Goal: Transaction & Acquisition: Purchase product/service

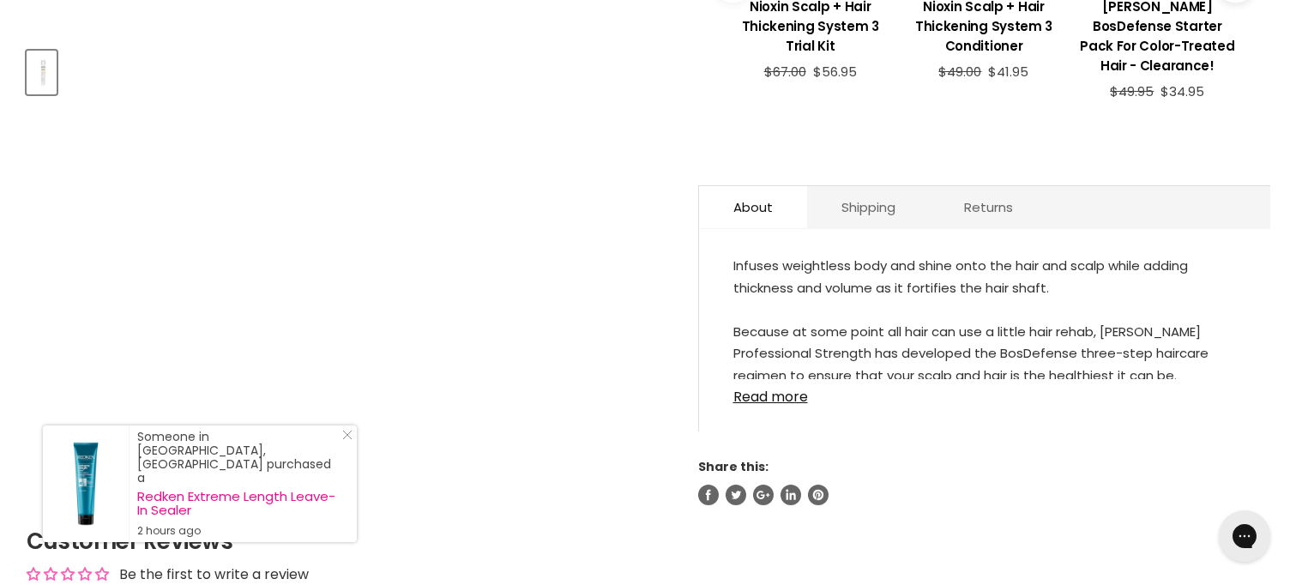
scroll to position [831, 0]
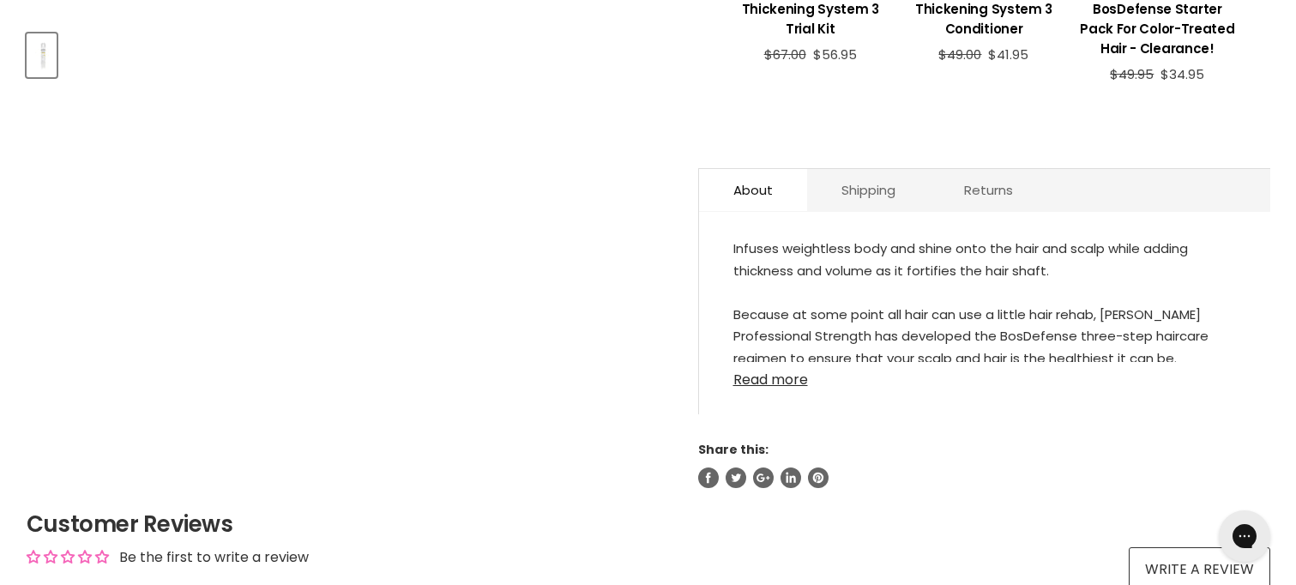
click at [782, 362] on link "Read more" at bounding box center [984, 375] width 503 height 26
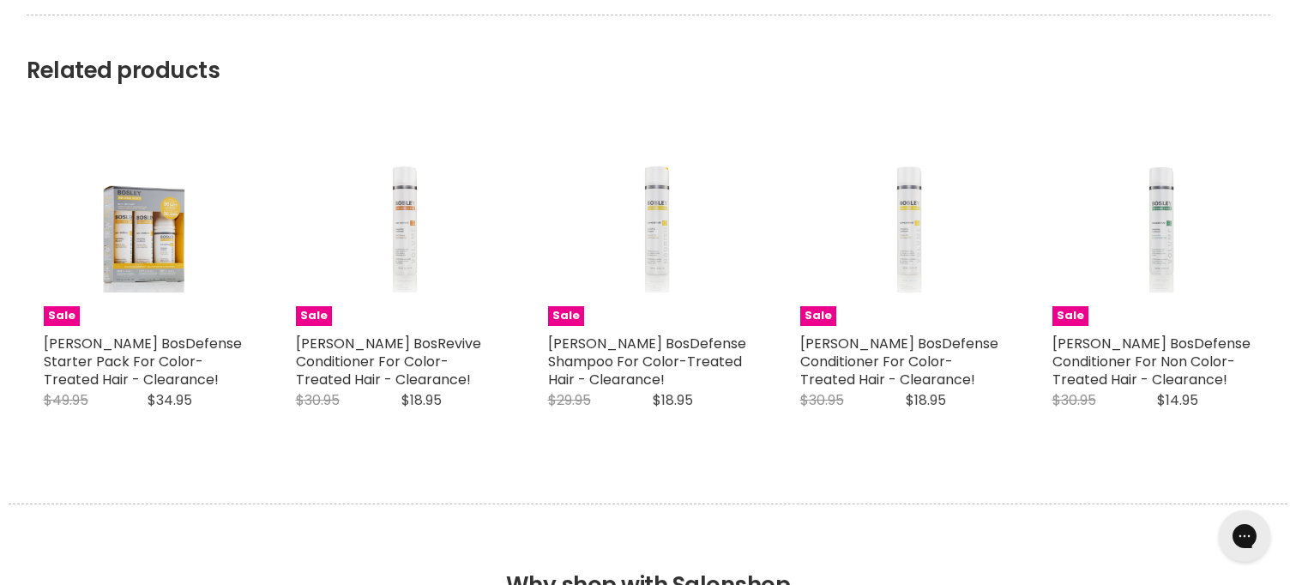
scroll to position [1566, 0]
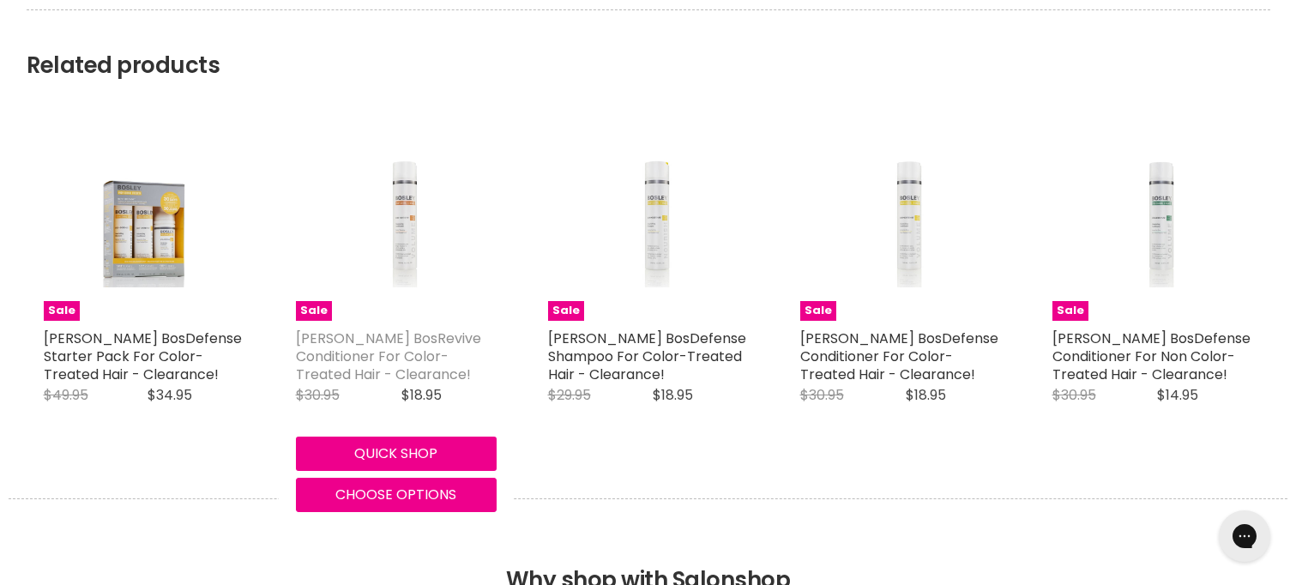
click at [353, 329] on link "[PERSON_NAME] BosRevive Conditioner For Color-Treated Hair - Clearance!" at bounding box center [388, 356] width 185 height 56
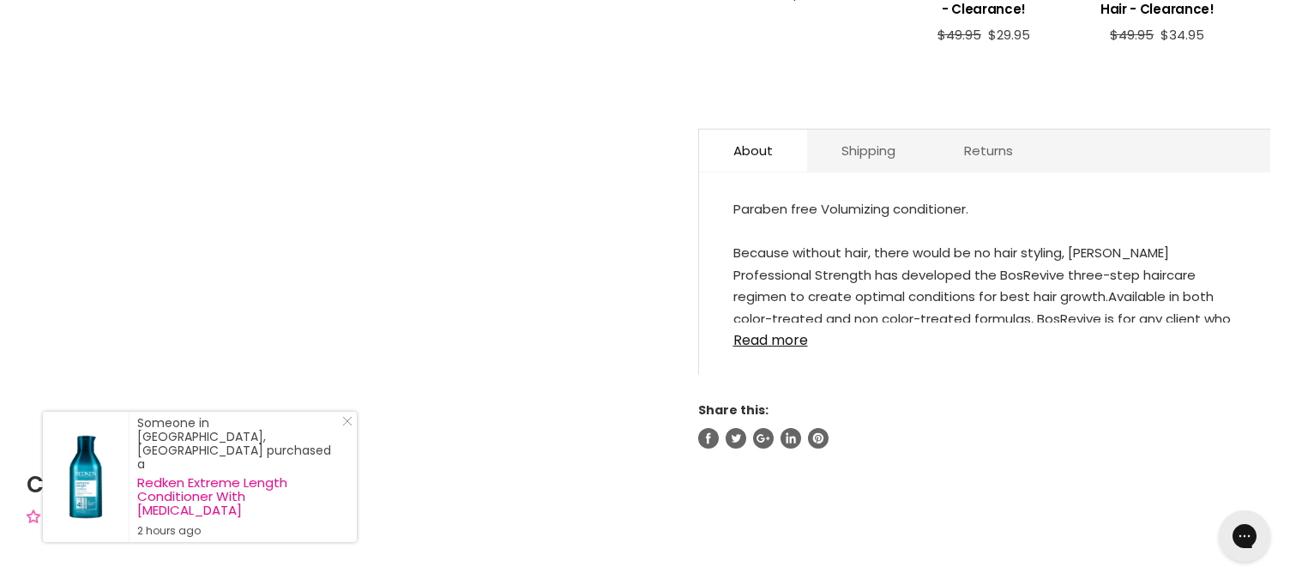
scroll to position [1014, 0]
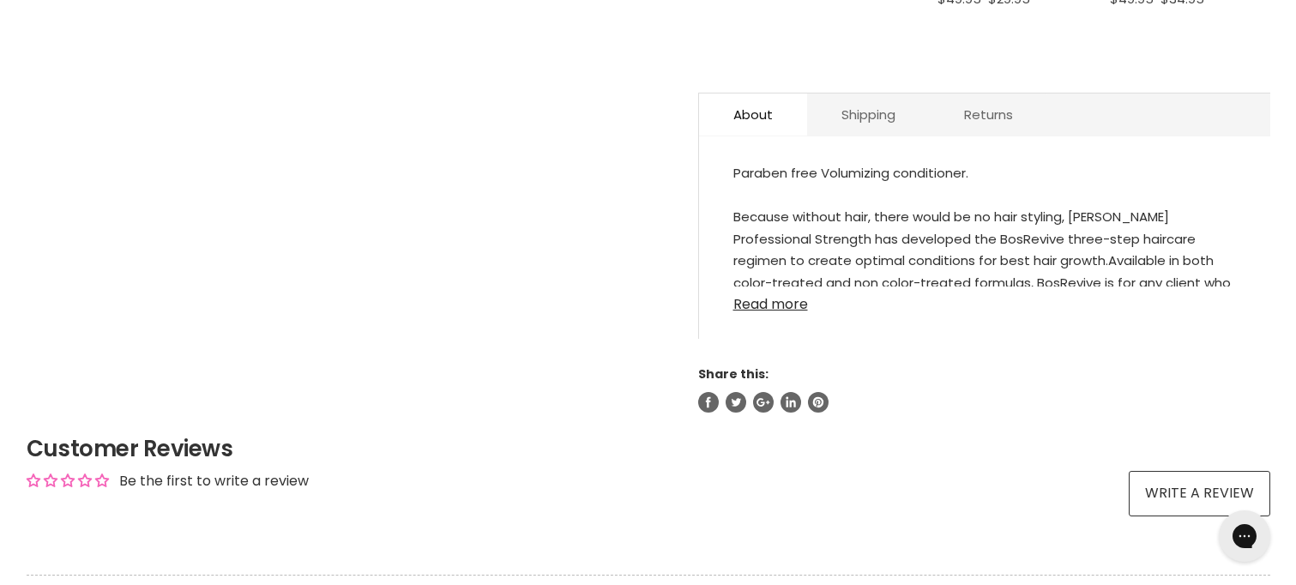
click at [767, 286] on link "Read more" at bounding box center [984, 299] width 503 height 26
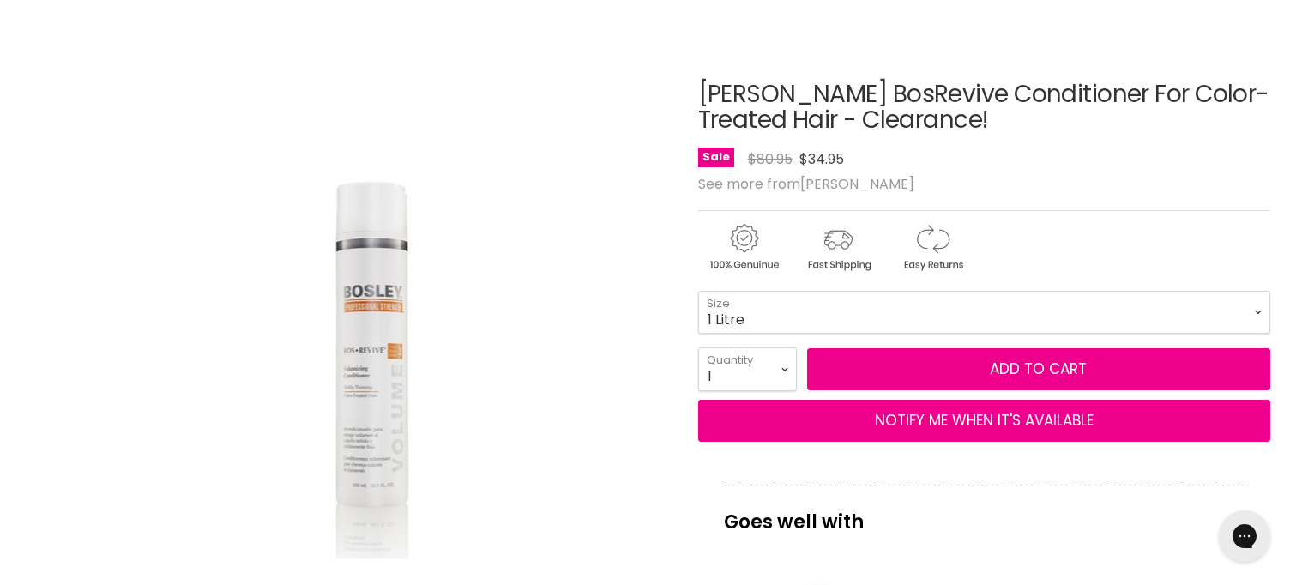
scroll to position [0, 0]
